Goal: Task Accomplishment & Management: Manage account settings

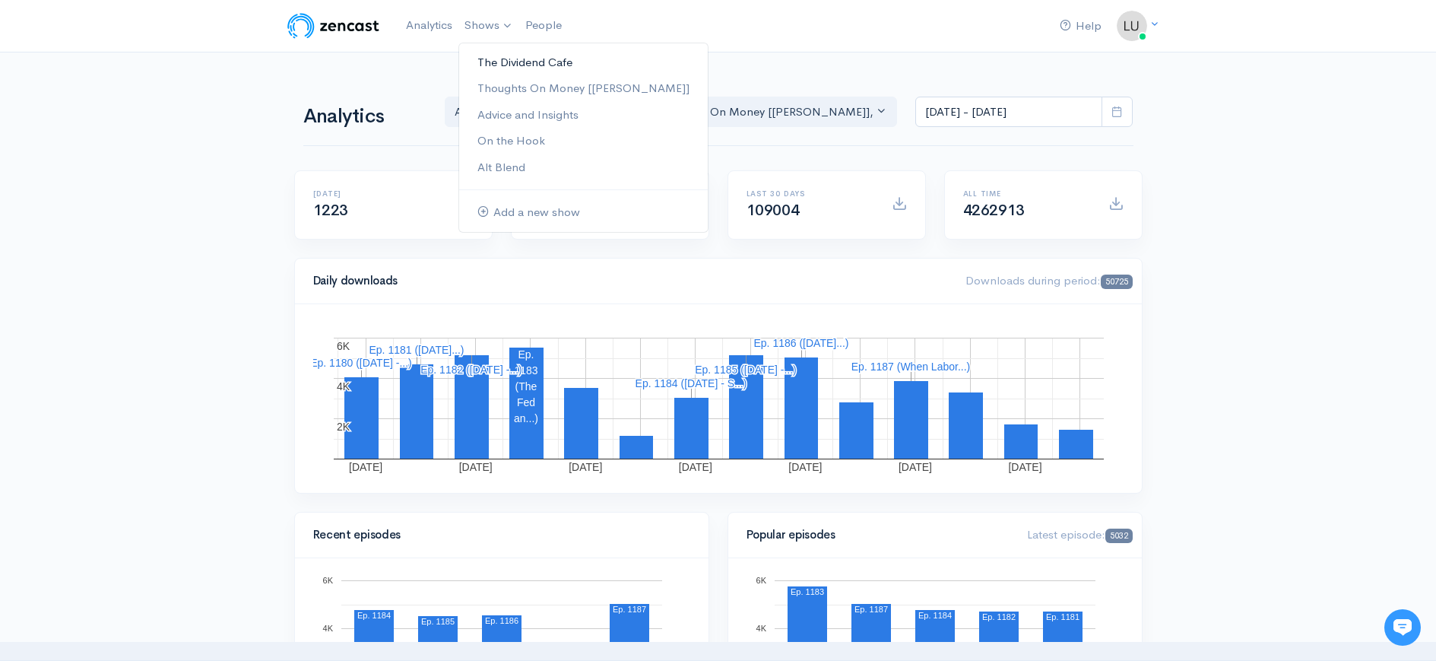
click at [512, 59] on link "The Dividend Cafe" at bounding box center [583, 62] width 249 height 27
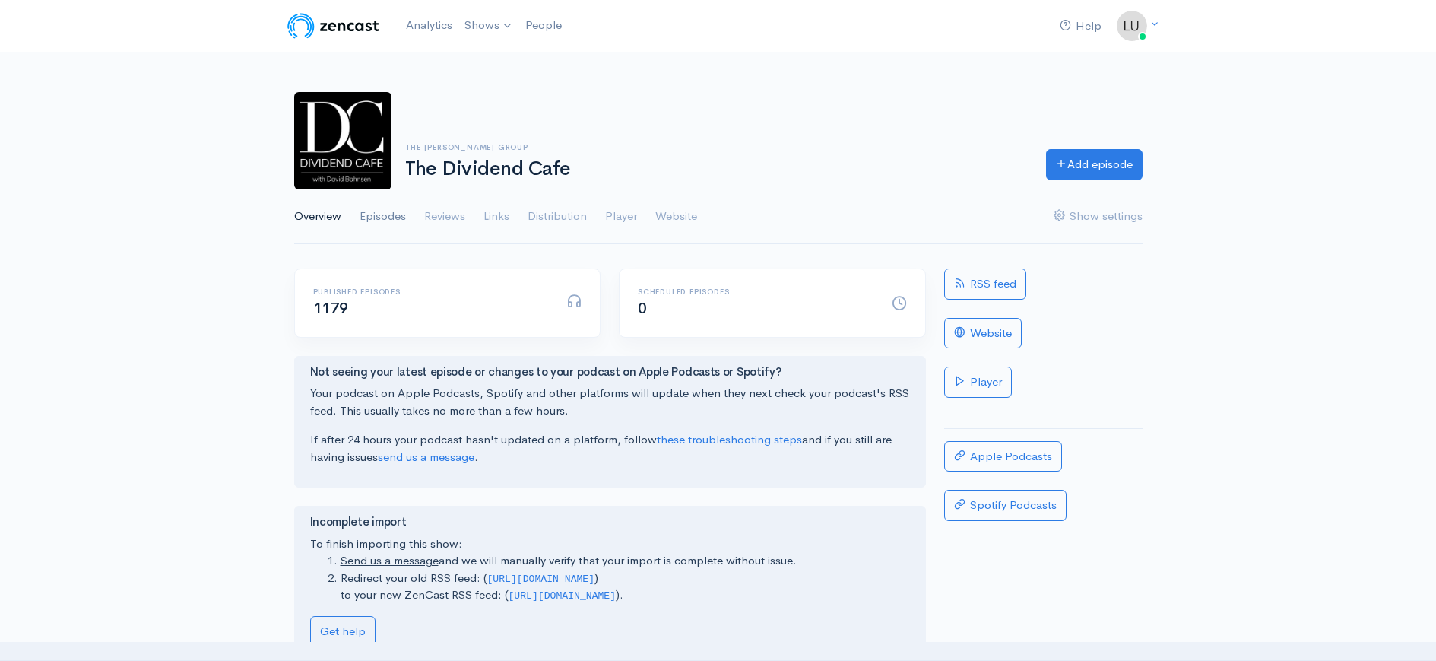
click at [382, 220] on link "Episodes" at bounding box center [383, 216] width 46 height 55
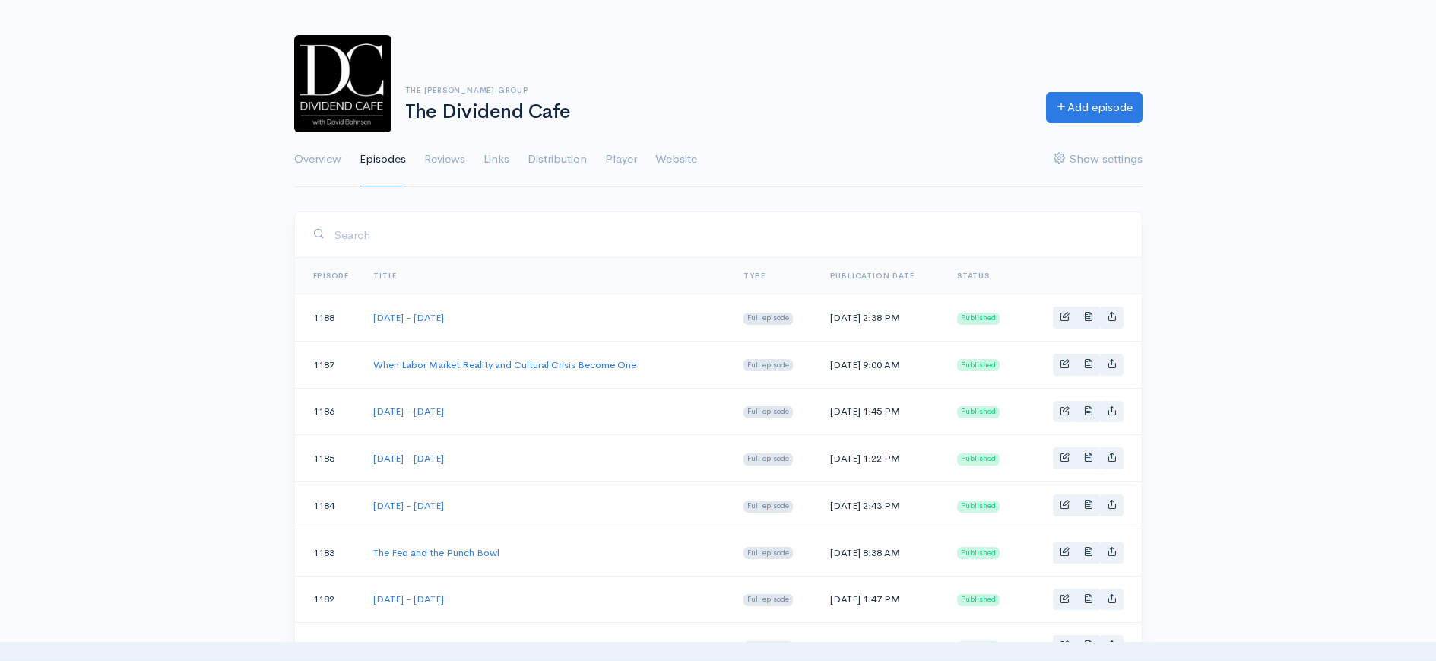
scroll to position [208, 0]
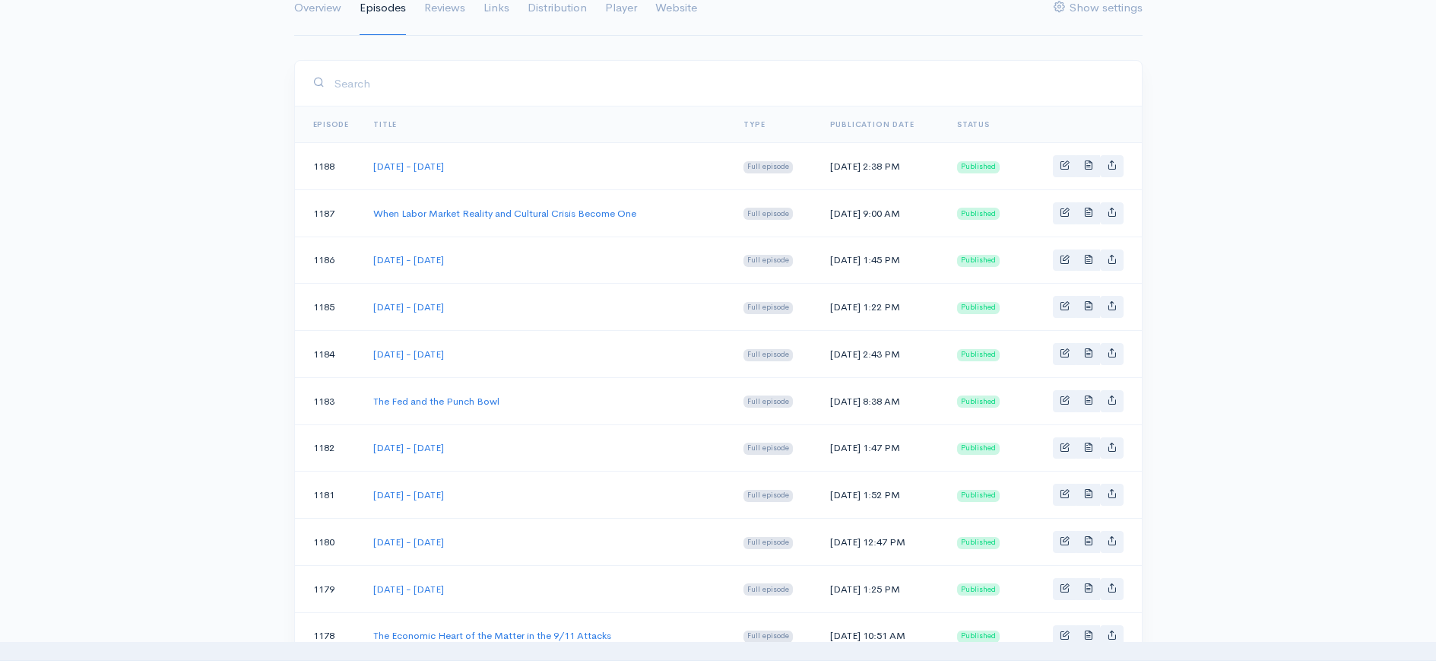
click at [1224, 233] on div "Help Notifications View all Your profile Team settings The [PERSON_NAME] Group …" at bounding box center [718, 619] width 1436 height 1654
drag, startPoint x: 1287, startPoint y: 182, endPoint x: 1279, endPoint y: 179, distance: 8.9
click at [1286, 182] on div "Help Notifications View all Your profile Team settings The [PERSON_NAME] Group …" at bounding box center [718, 619] width 1436 height 1654
click at [1062, 162] on span "Basic example" at bounding box center [1065, 165] width 10 height 10
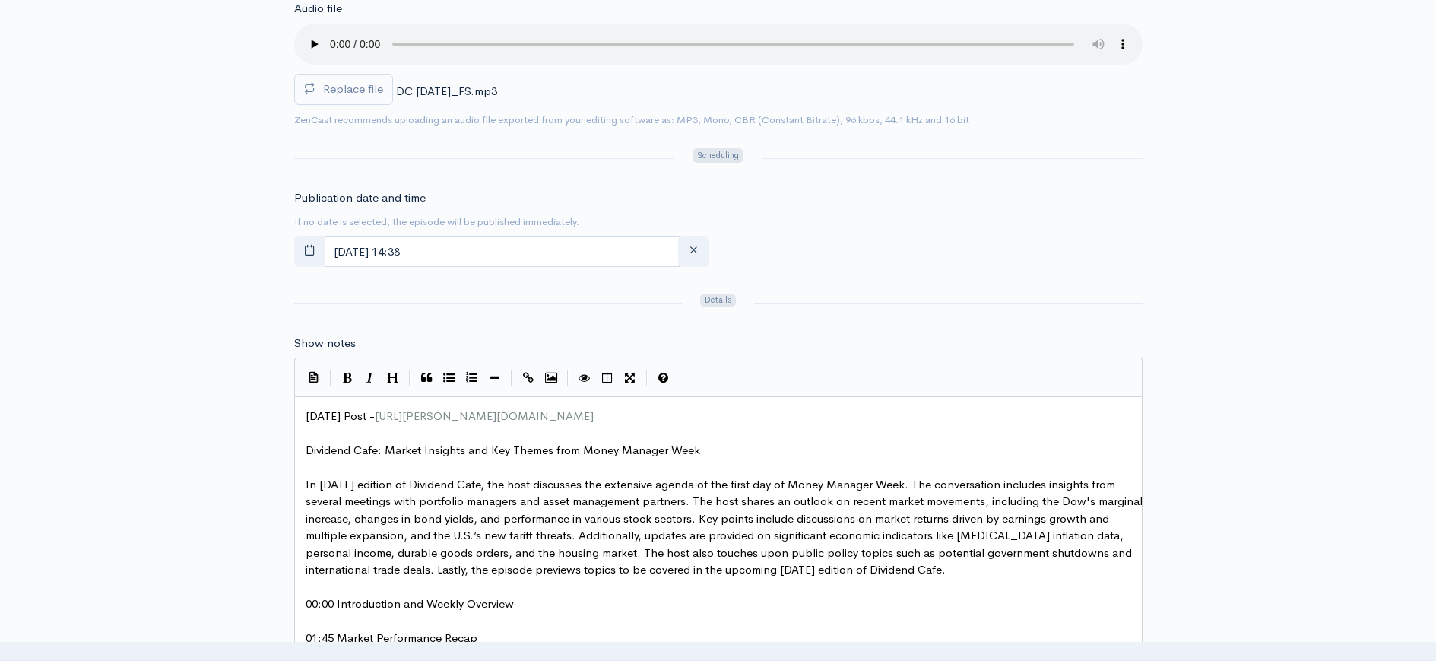
scroll to position [704, 0]
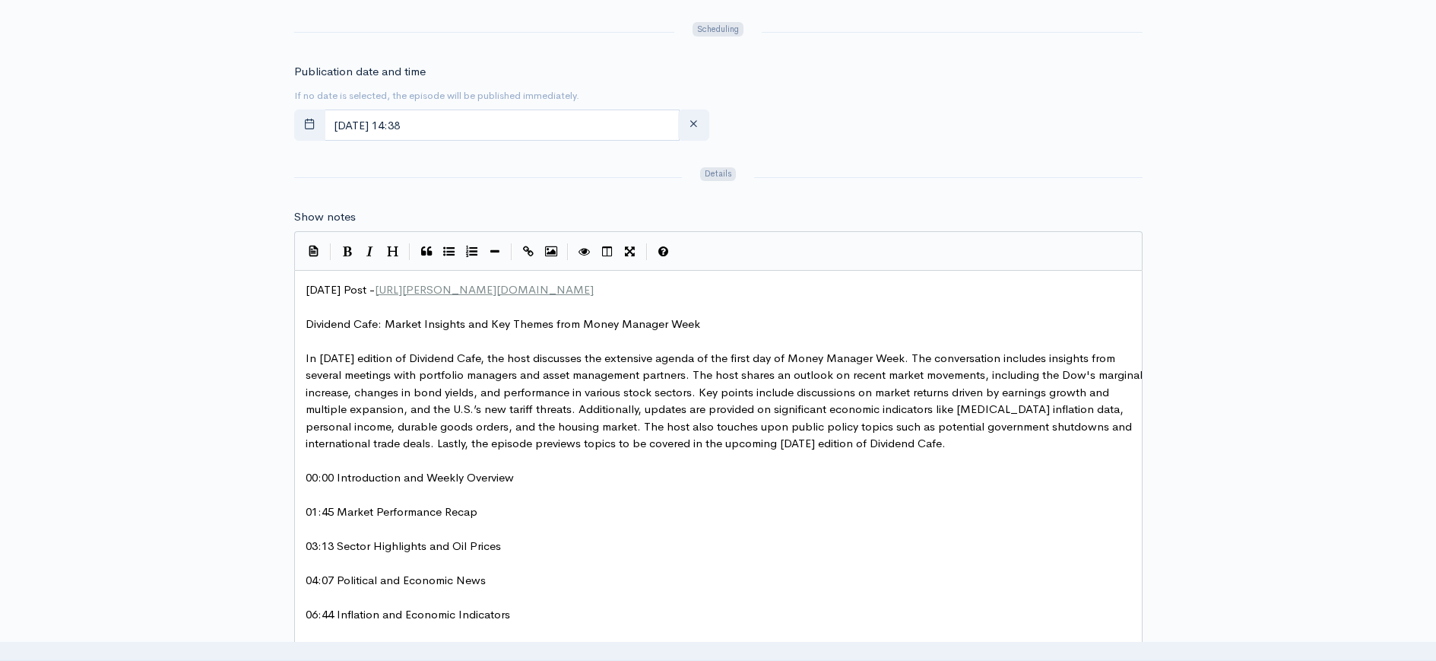
click at [335, 154] on form "Title [DATE] - [DATE] Your episode title should not include your podcast title,…" at bounding box center [718, 405] width 848 height 1682
click at [301, 125] on button "button" at bounding box center [309, 124] width 31 height 31
click at [1115, 81] on div "Publication date and time If no date is selected, the episode will be published…" at bounding box center [718, 105] width 867 height 84
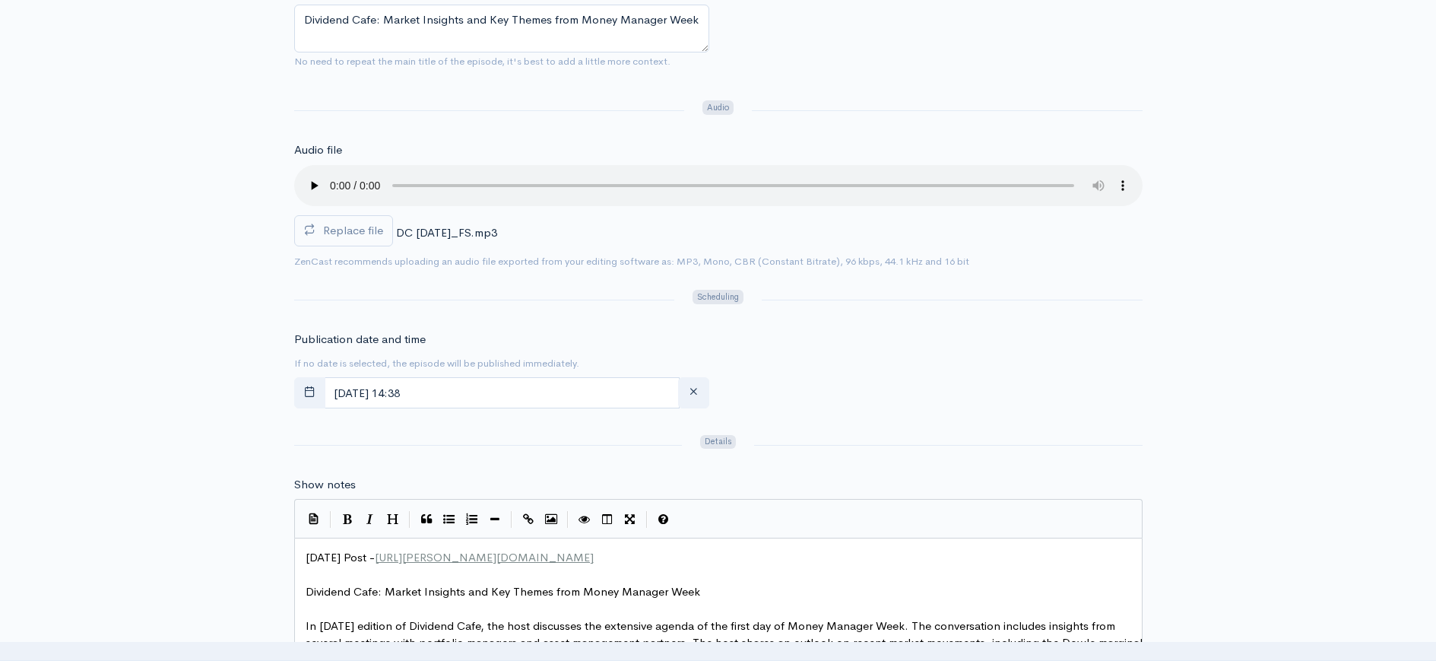
scroll to position [0, 0]
